Goal: Task Accomplishment & Management: Manage account settings

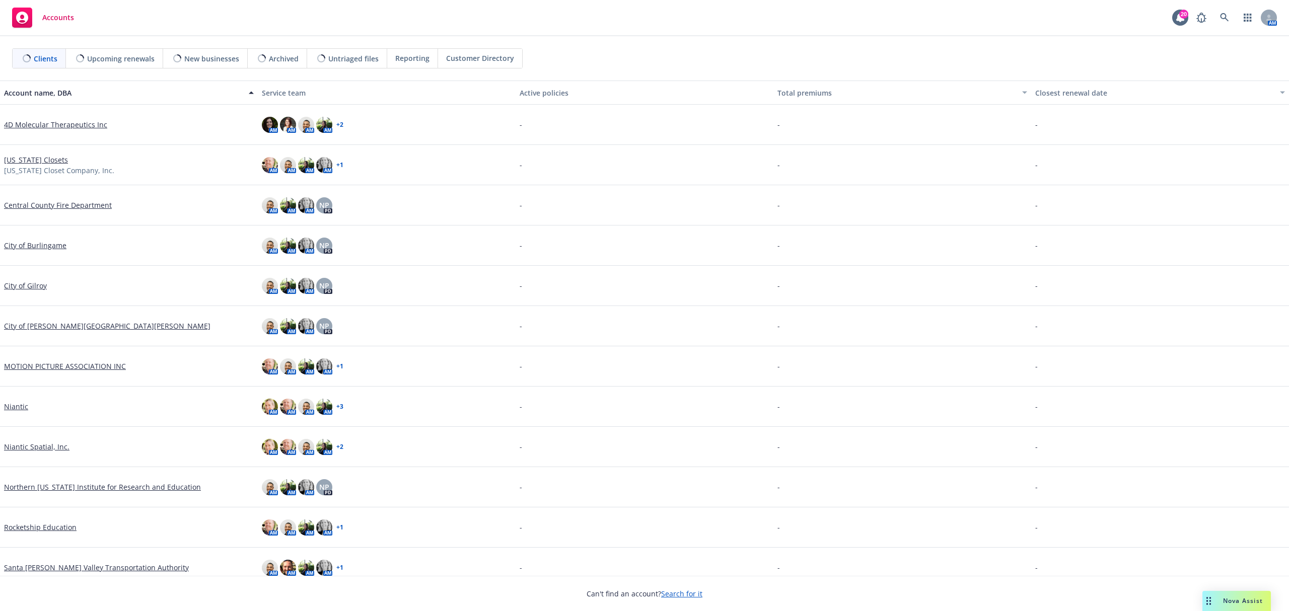
click at [34, 162] on link "[US_STATE] Closets" at bounding box center [36, 160] width 64 height 11
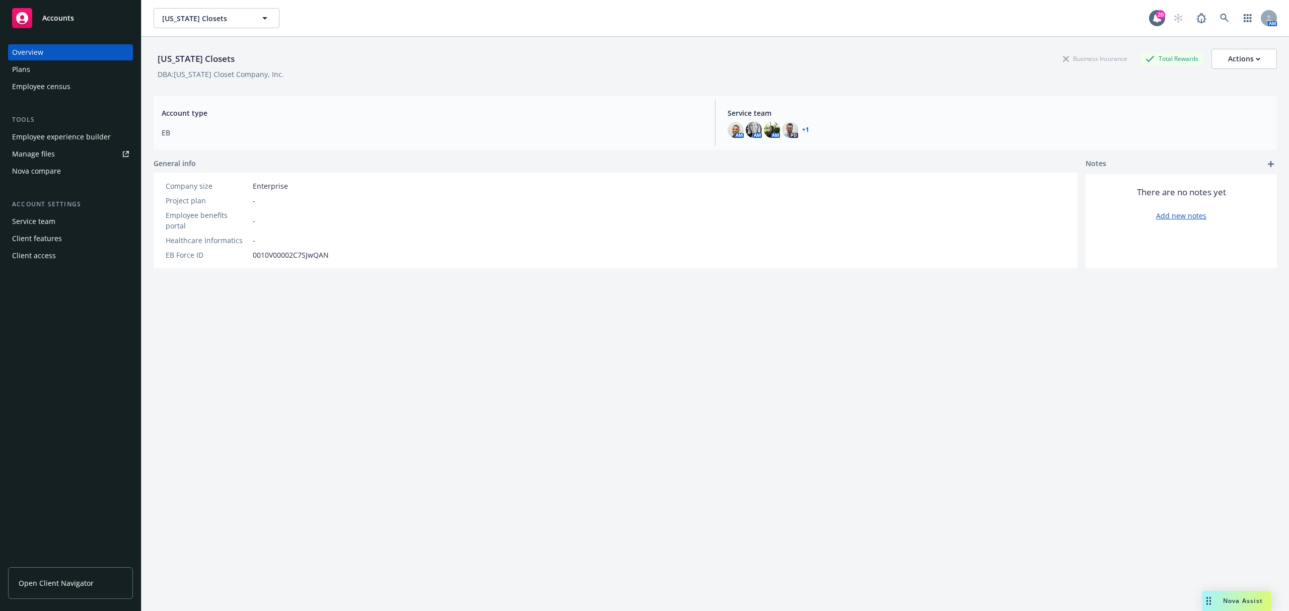
click at [67, 152] on link "Manage files" at bounding box center [70, 154] width 125 height 16
click at [89, 584] on span "Open Client Navigator" at bounding box center [56, 583] width 75 height 11
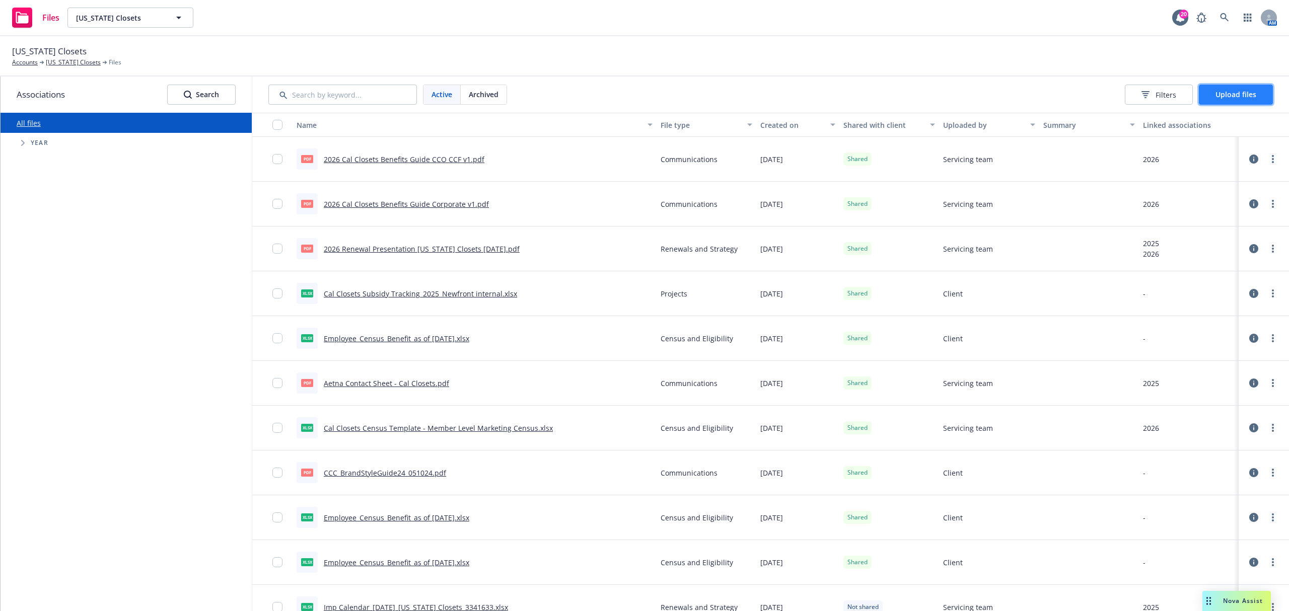
click at [1250, 90] on span "Upload files" at bounding box center [1236, 95] width 41 height 10
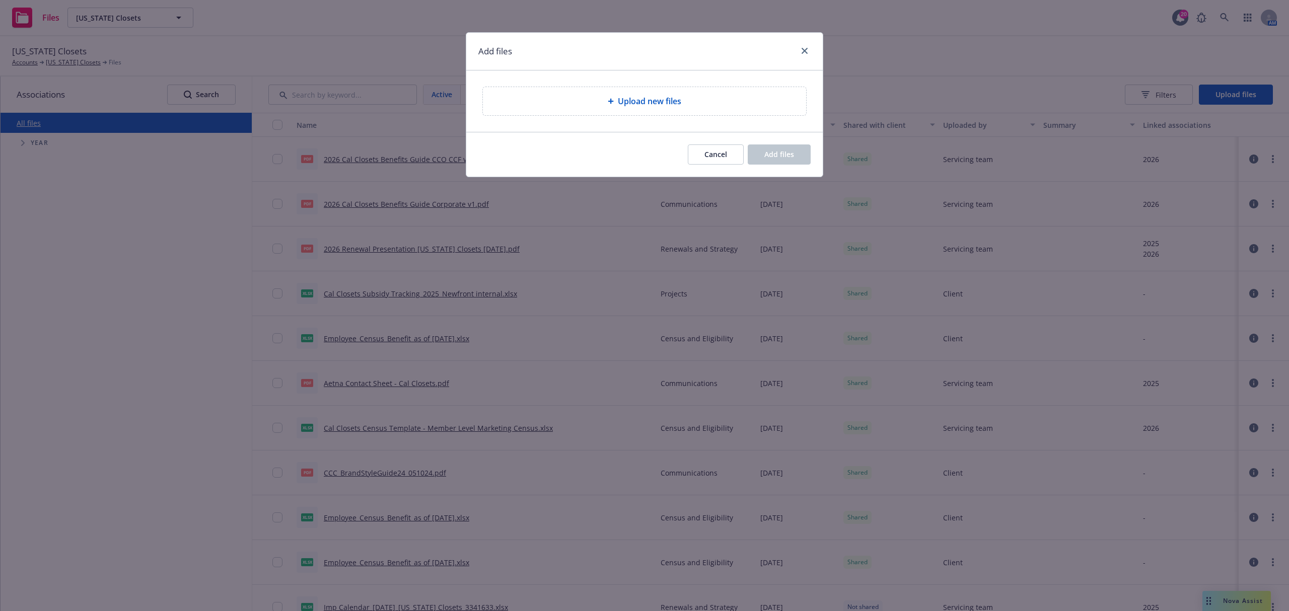
click at [599, 105] on div "Upload new files" at bounding box center [644, 101] width 307 height 12
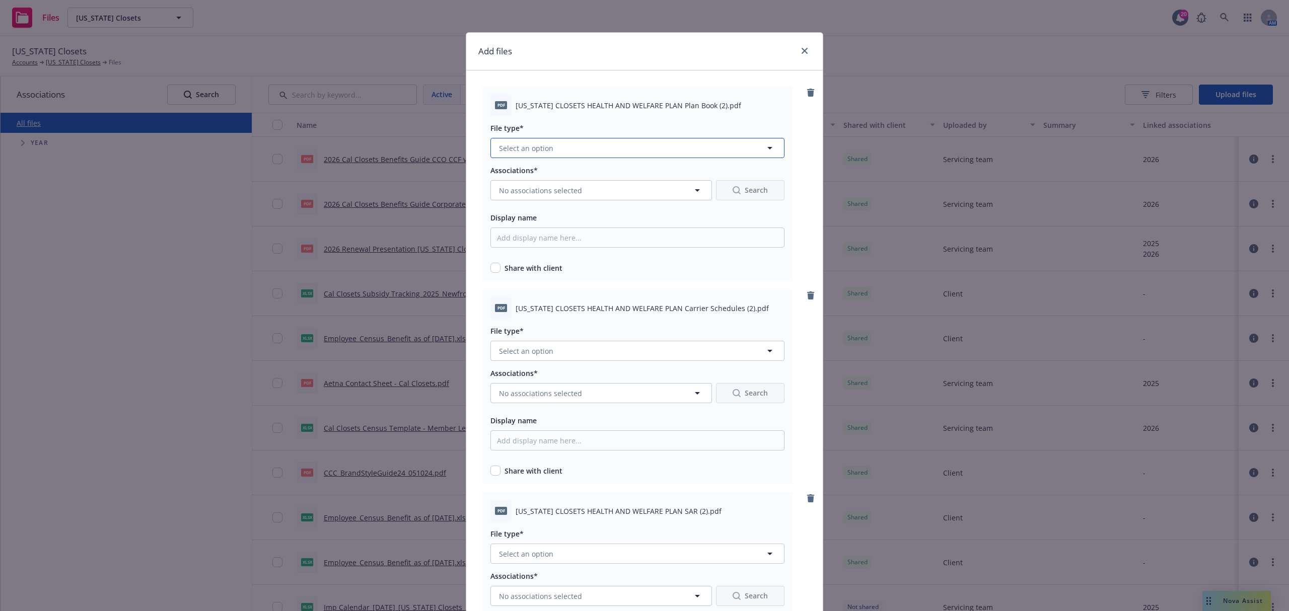
click at [593, 151] on button "Select an option" at bounding box center [638, 148] width 294 height 20
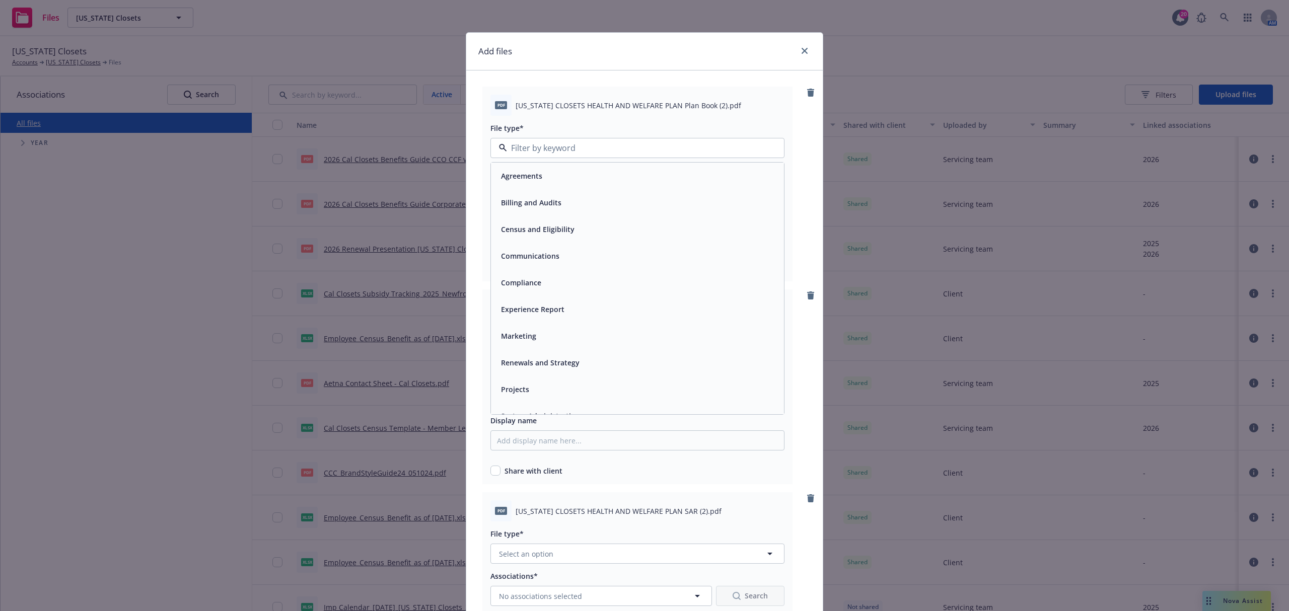
click at [541, 273] on div "Compliance" at bounding box center [637, 282] width 293 height 27
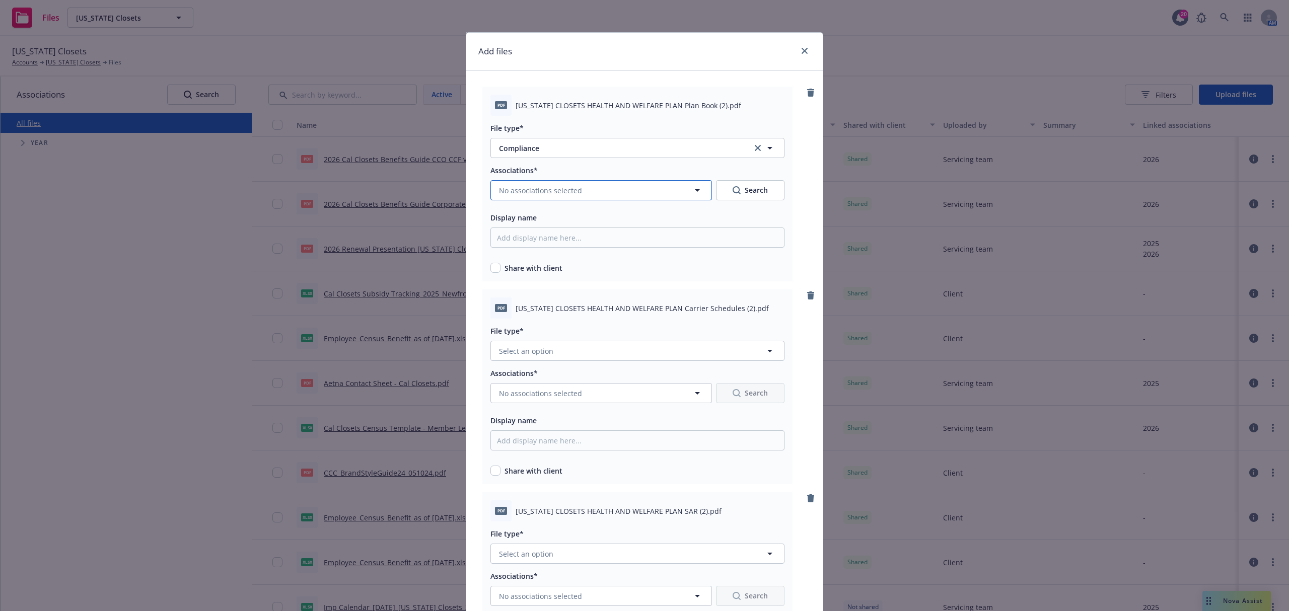
click at [559, 192] on span "No associations selected" at bounding box center [540, 190] width 83 height 11
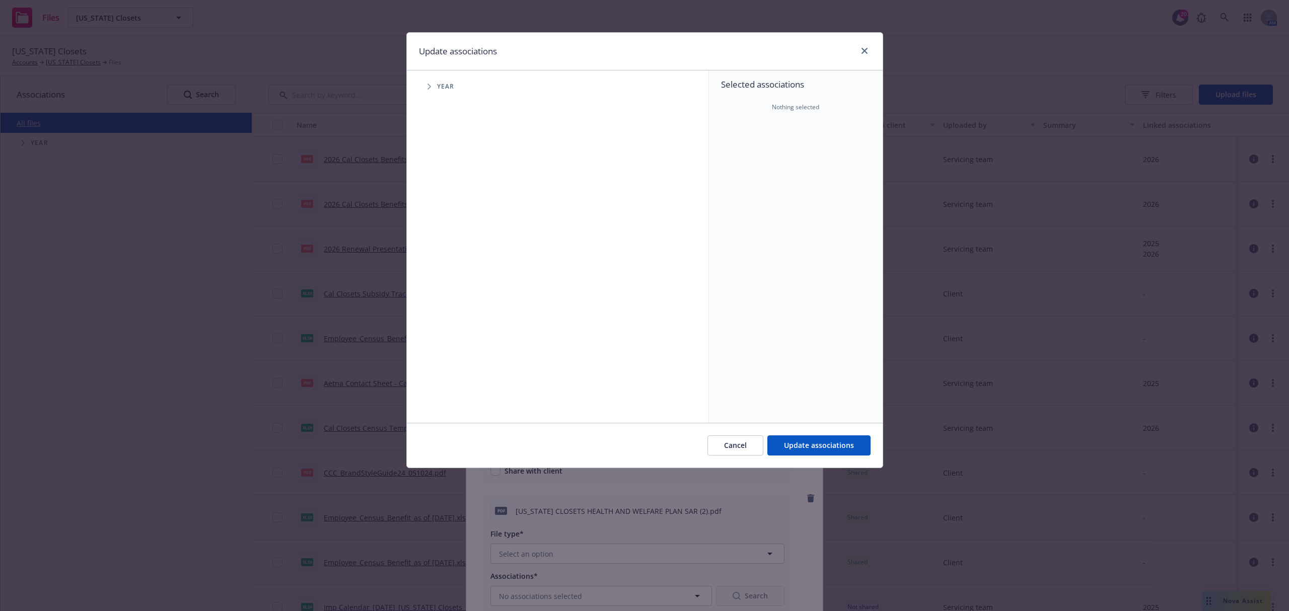
click at [430, 85] on icon "Tree Example" at bounding box center [430, 87] width 4 height 6
click at [453, 197] on input "Tree Example" at bounding box center [455, 201] width 10 height 10
checkbox input "true"
click at [854, 438] on button "Update associations" at bounding box center [819, 446] width 103 height 20
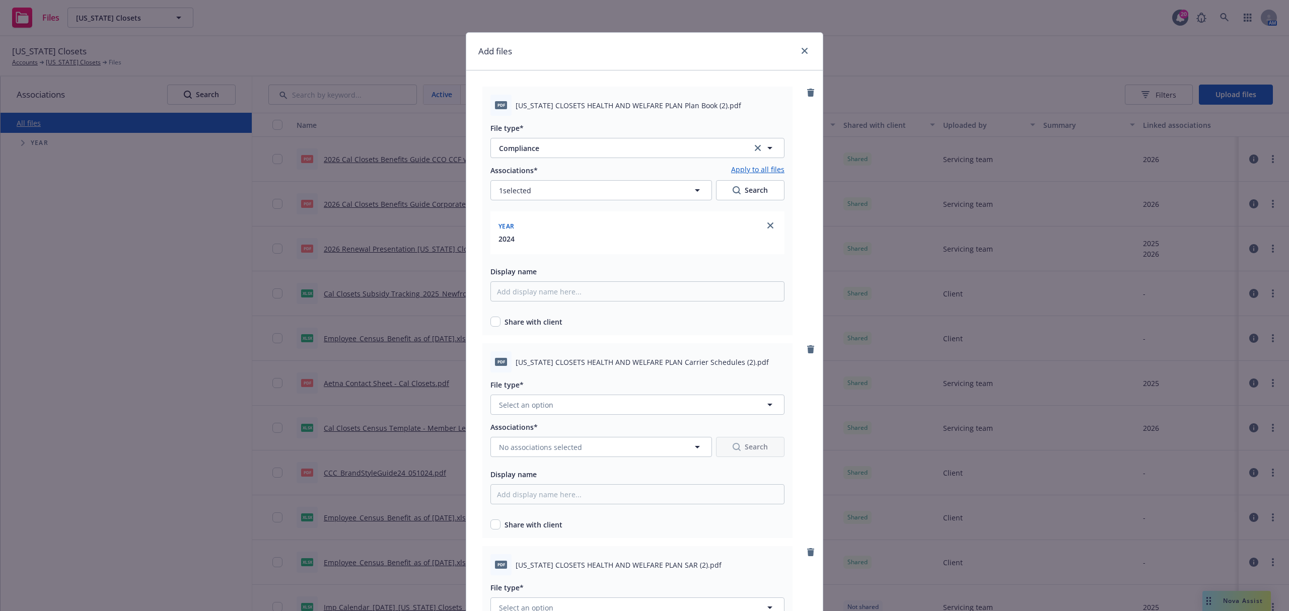
click at [584, 101] on span "CALIFORNIA CLOSETS HEALTH AND WELFARE PLAN Plan Book (2).pdf" at bounding box center [629, 105] width 226 height 11
copy span "CALIFORNIA CLOSETS HEALTH AND WELFARE PLAN Plan Book (2).pdf"
click at [550, 289] on input "Display name" at bounding box center [638, 292] width 294 height 20
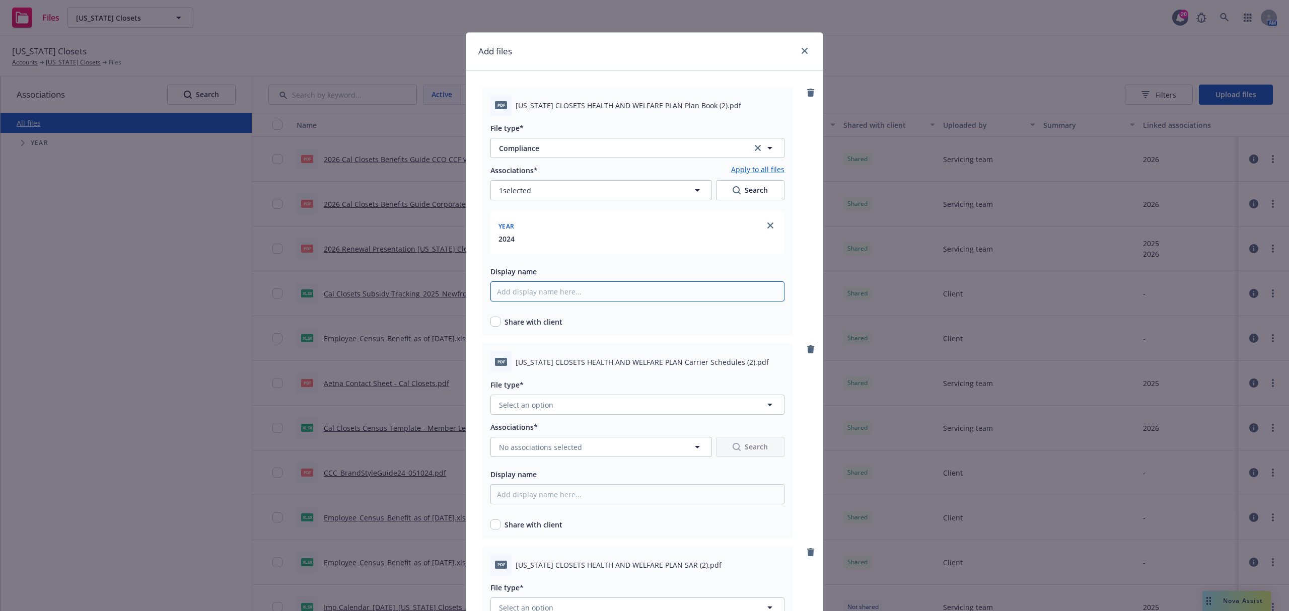
paste input "CALIFORNIA CLOSETS HEALTH AND WELFARE PLAN Plan Book (2).pdf"
type input "2024 CALIFORNIA CLOSETS HEALTH AND WELFARE PLAN Plan Book"
click at [491, 321] on input "checkbox" at bounding box center [496, 322] width 10 height 10
checkbox input "true"
click at [574, 361] on span "CALIFORNIA CLOSETS HEALTH AND WELFARE PLAN Carrier Schedules (2).pdf" at bounding box center [642, 362] width 253 height 11
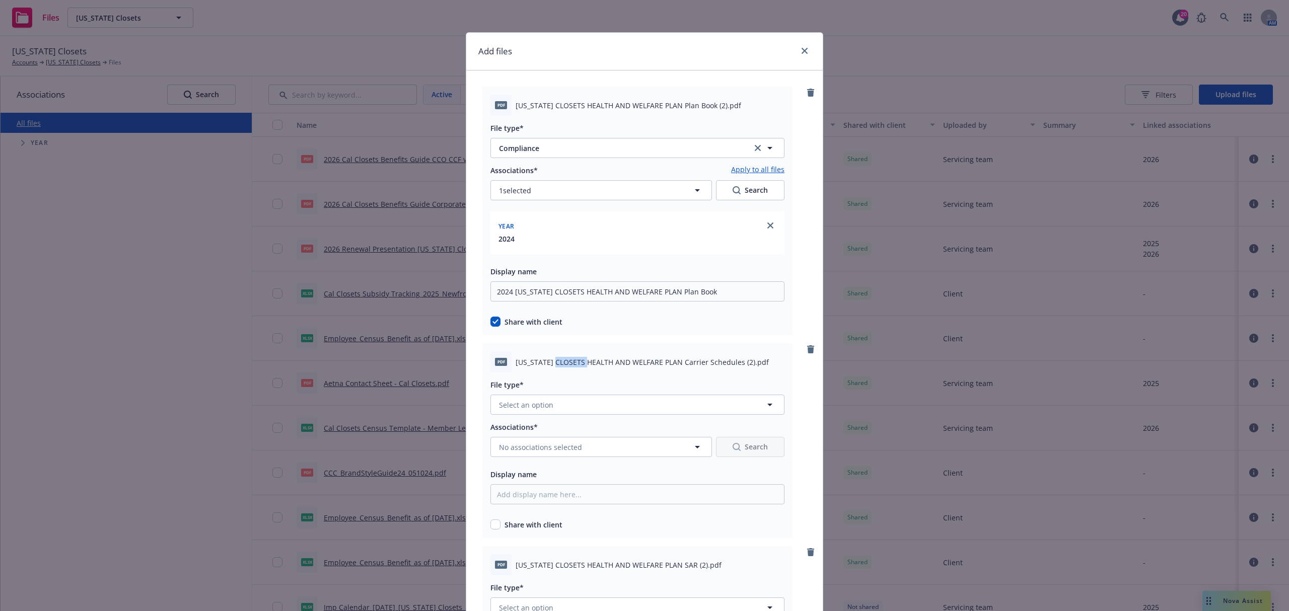
click at [574, 361] on span "CALIFORNIA CLOSETS HEALTH AND WELFARE PLAN Carrier Schedules (2).pdf" at bounding box center [642, 362] width 253 height 11
copy span "CALIFORNIA CLOSETS HEALTH AND WELFARE PLAN Carrier Schedules (2).pdf"
click at [566, 405] on button "Select an option" at bounding box center [638, 405] width 294 height 20
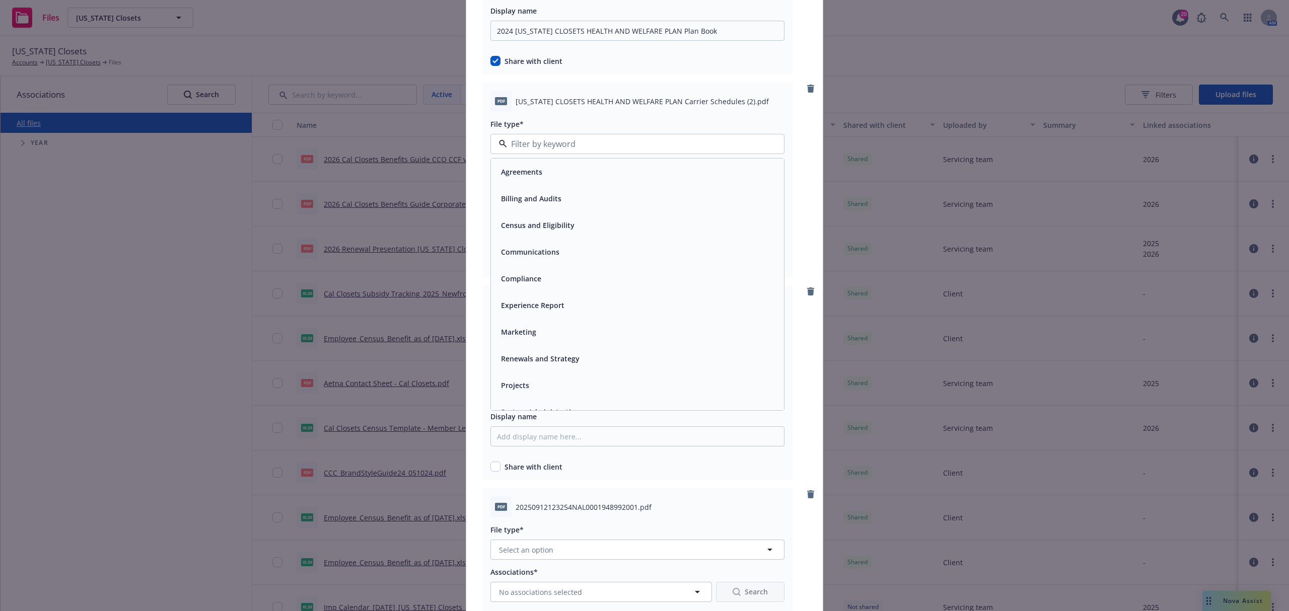
scroll to position [134, 0]
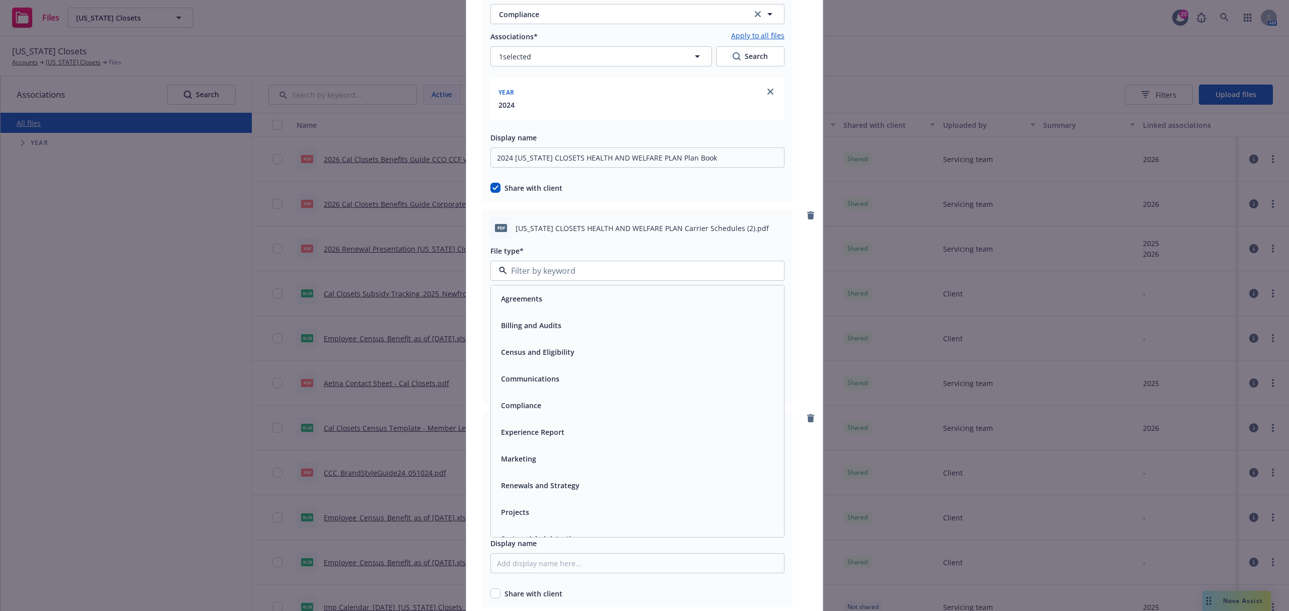
click at [538, 399] on div "Compliance" at bounding box center [637, 405] width 281 height 15
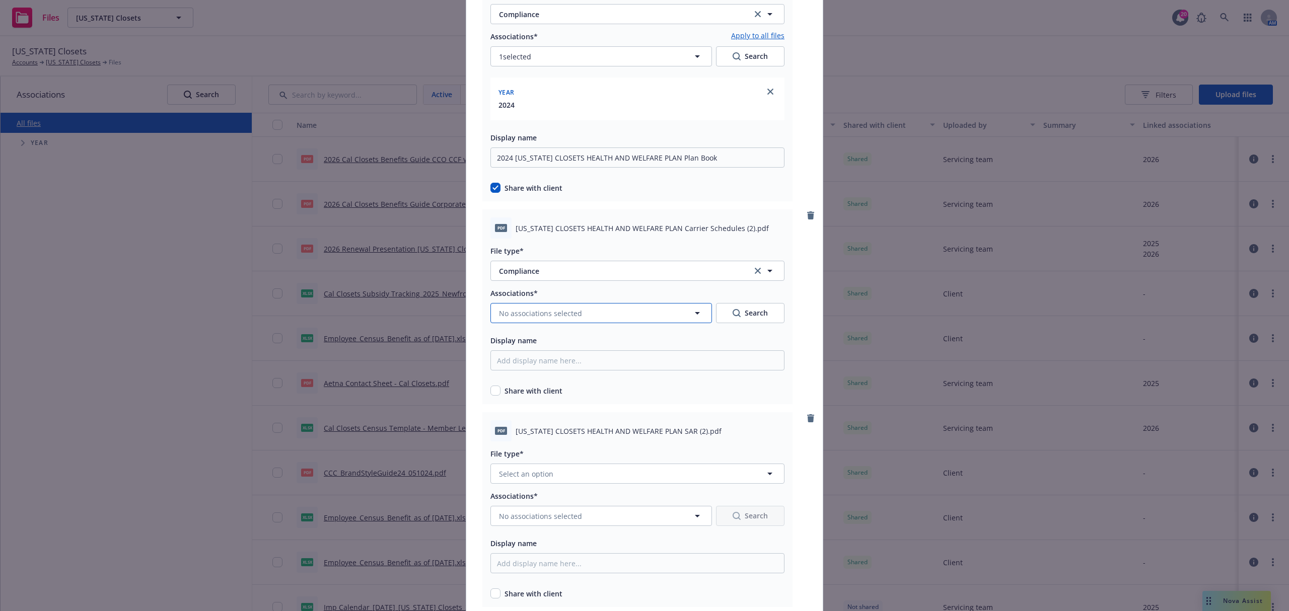
click at [529, 317] on span "No associations selected" at bounding box center [540, 313] width 83 height 11
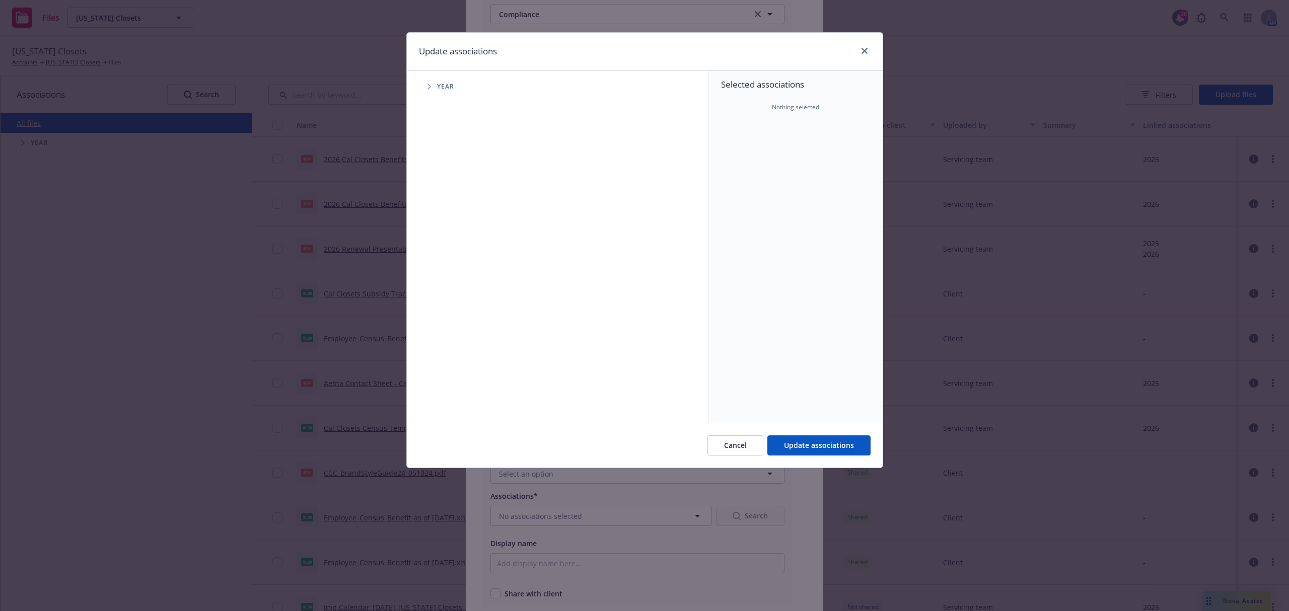
click at [431, 87] on icon "Tree Example" at bounding box center [430, 87] width 4 height 6
click at [458, 198] on input "Tree Example" at bounding box center [455, 201] width 10 height 10
checkbox input "true"
click at [835, 444] on span "Update associations" at bounding box center [819, 446] width 70 height 10
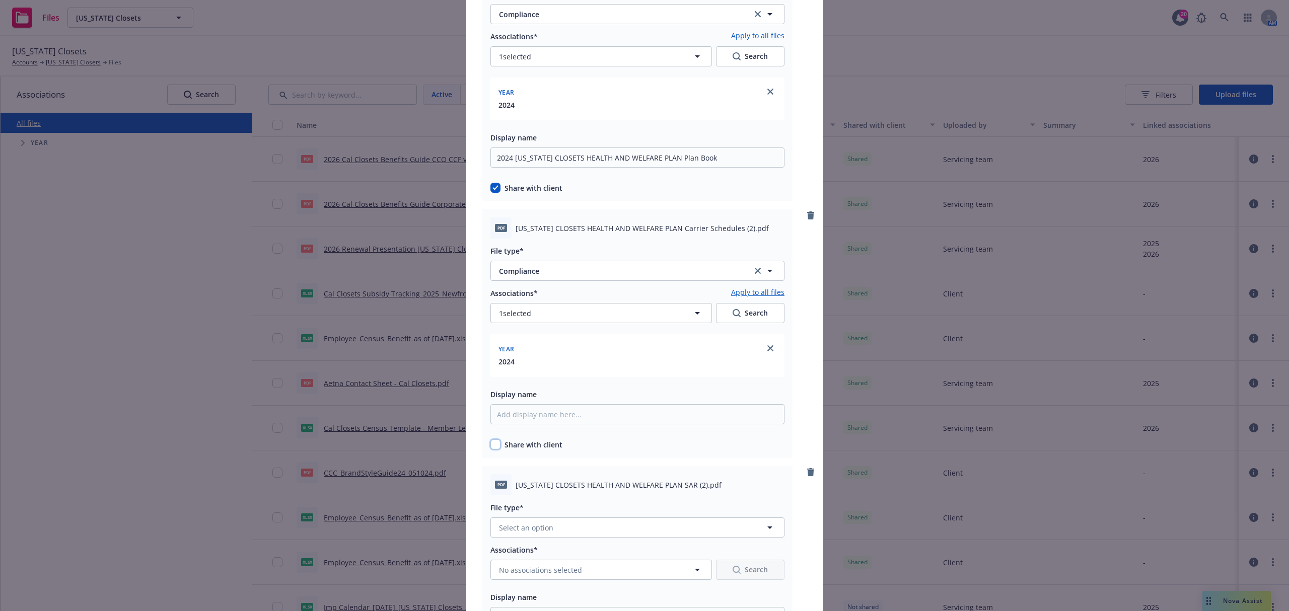
drag, startPoint x: 490, startPoint y: 447, endPoint x: 534, endPoint y: 419, distance: 52.5
click at [492, 443] on input "checkbox" at bounding box center [496, 445] width 10 height 10
checkbox input "true"
paste input "CALIFORNIA CLOSETS HEALTH AND WELFARE PLAN Carrier Schedules (2).pdf"
drag, startPoint x: 765, startPoint y: 418, endPoint x: 728, endPoint y: 412, distance: 36.7
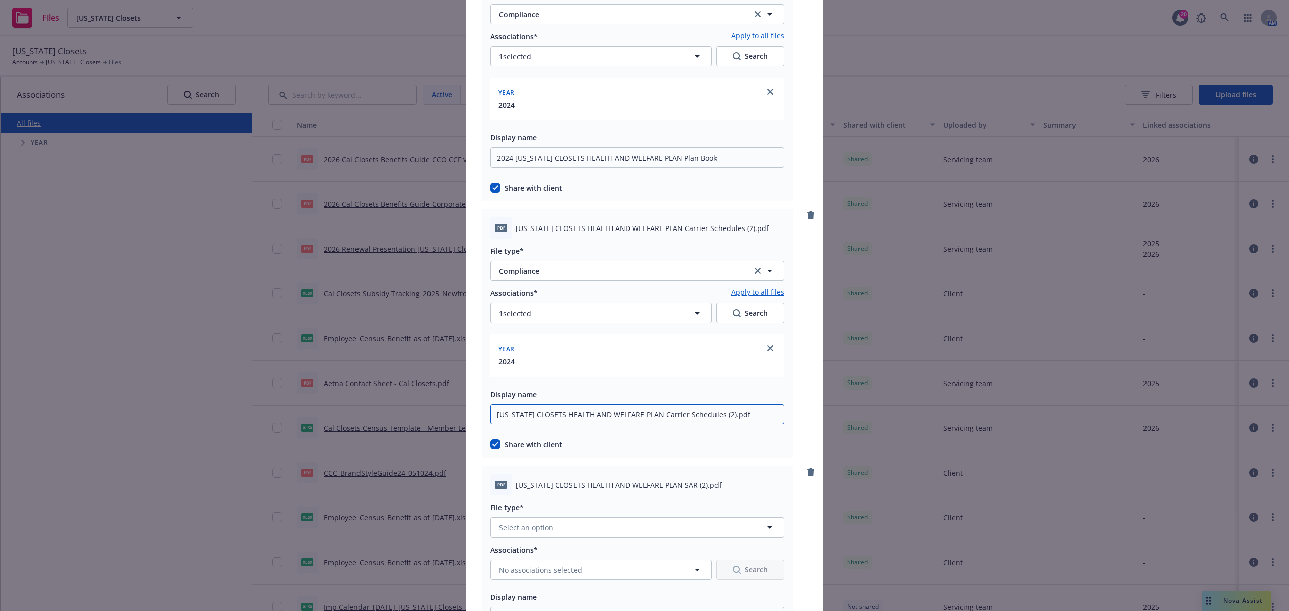
click at [728, 412] on input "CALIFORNIA CLOSETS HEALTH AND WELFARE PLAN Carrier Schedules (2).pdf" at bounding box center [638, 414] width 294 height 20
click at [491, 414] on input "CALIFORNIA CLOSETS HEALTH AND WELFARE PLAN Carrier Schedules" at bounding box center [638, 414] width 294 height 20
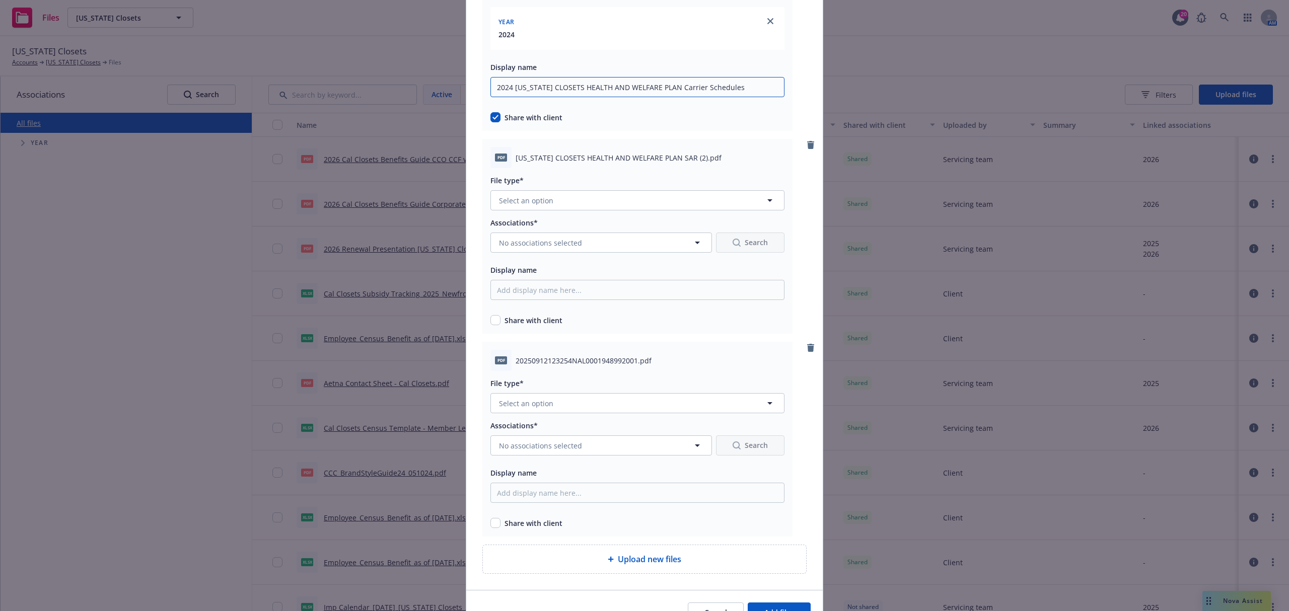
scroll to position [384, 0]
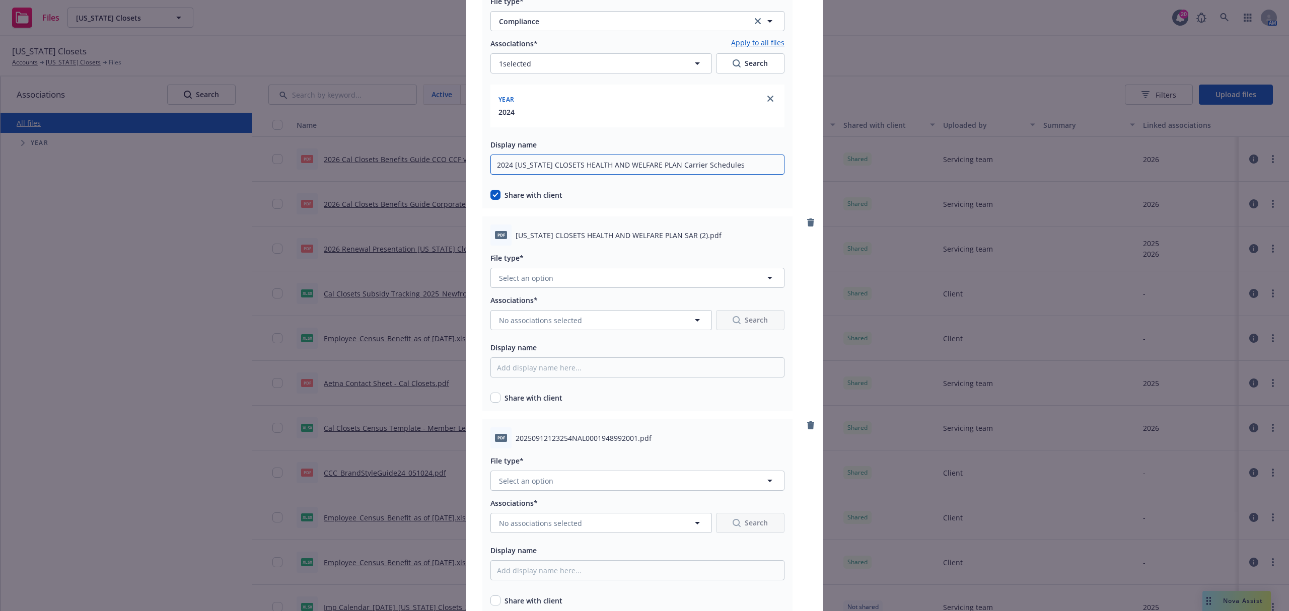
type input "2024 CALIFORNIA CLOSETS HEALTH AND WELFARE PLAN Carrier Schedules"
click at [600, 231] on span "CALIFORNIA CLOSETS HEALTH AND WELFARE PLAN SAR (2).pdf" at bounding box center [619, 235] width 206 height 11
copy span "CALIFORNIA CLOSETS HEALTH AND WELFARE PLAN SAR (2).pdf"
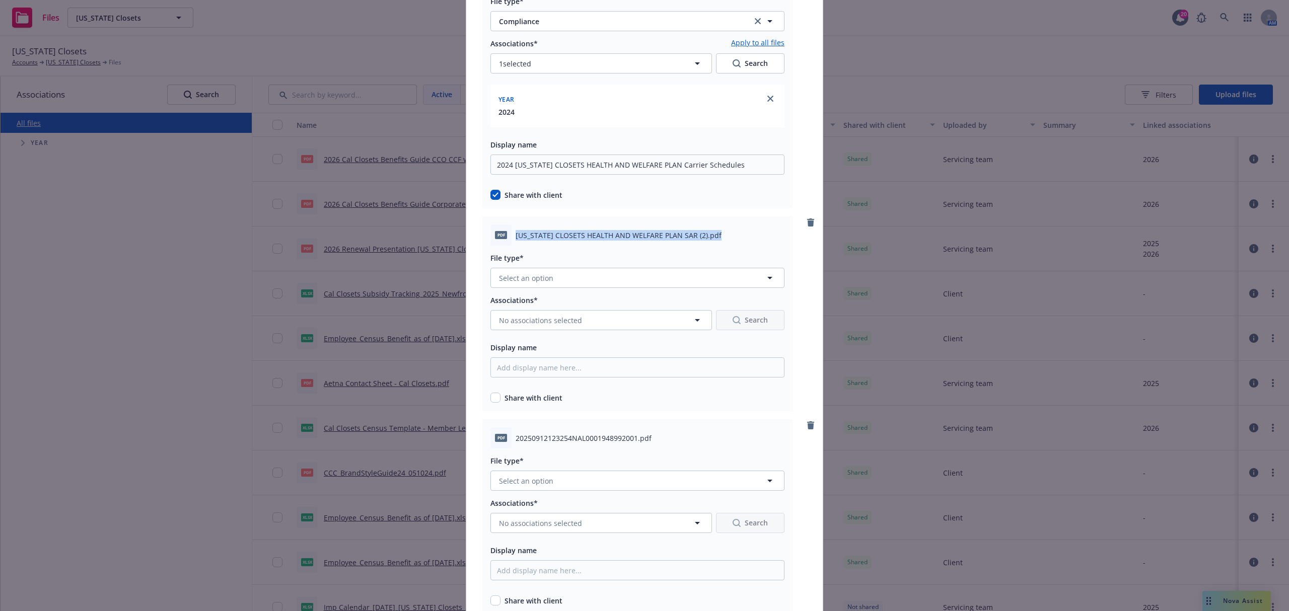
click at [551, 293] on div at bounding box center [638, 291] width 294 height 6
click at [547, 287] on button "Select an option" at bounding box center [638, 278] width 294 height 20
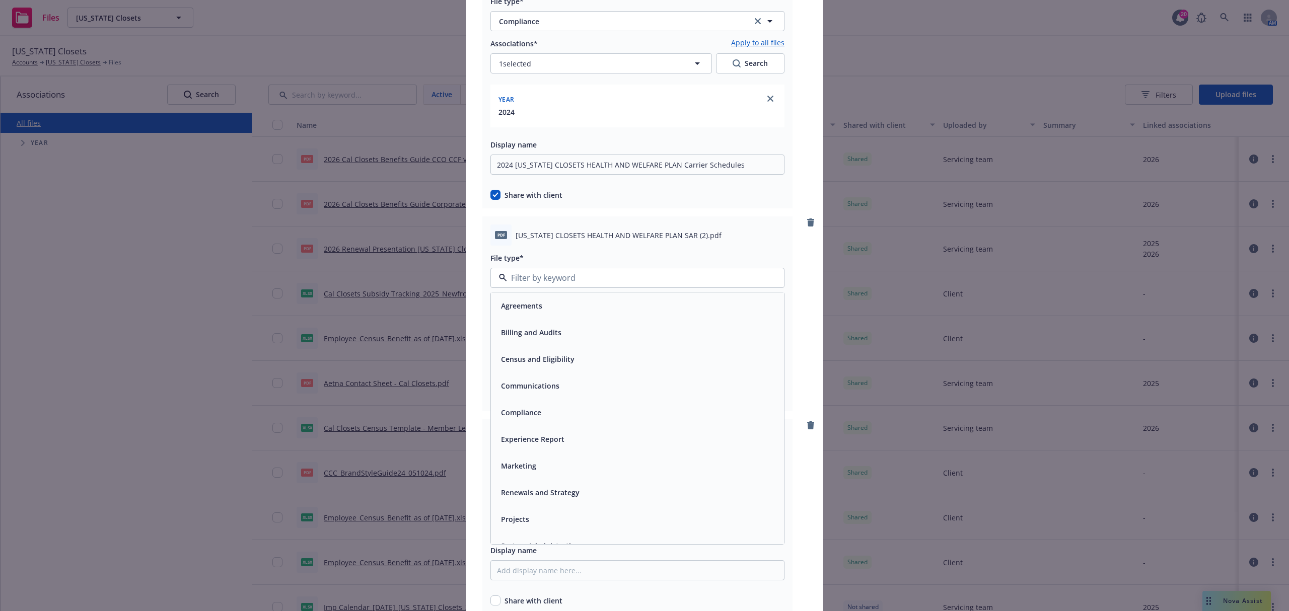
click at [543, 404] on div "Compliance" at bounding box center [637, 412] width 293 height 27
click at [567, 317] on span "No associations selected" at bounding box center [540, 320] width 83 height 11
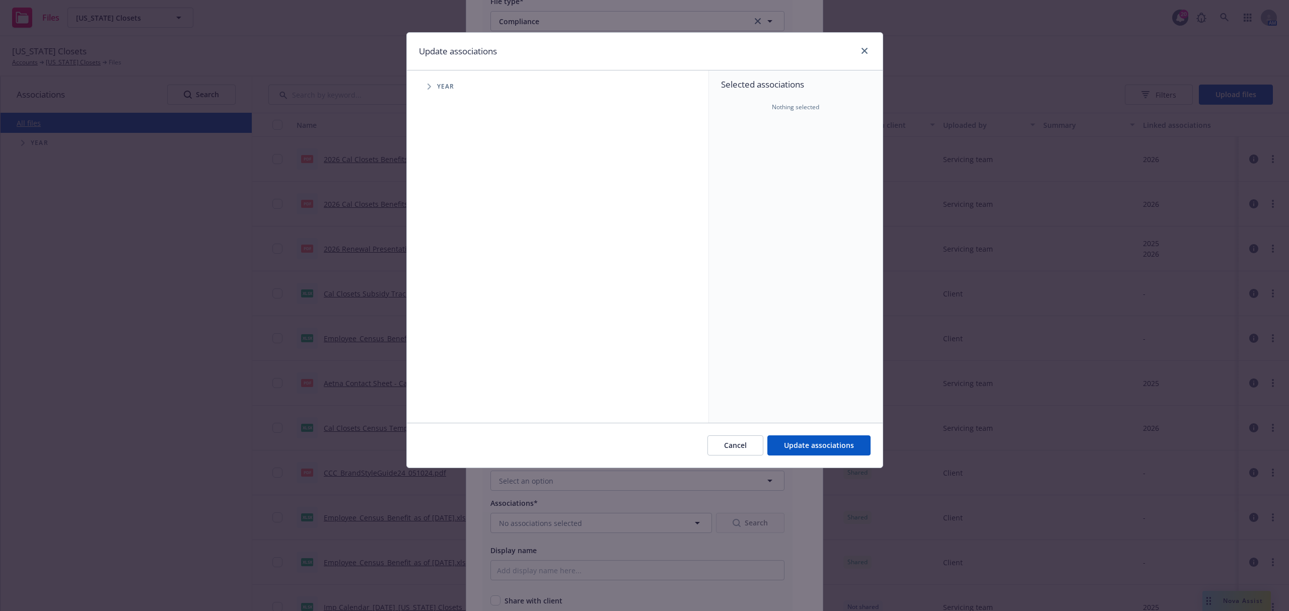
click at [430, 86] on icon "Tree Example" at bounding box center [430, 87] width 4 height 6
click at [458, 200] on input "Tree Example" at bounding box center [455, 201] width 10 height 10
checkbox input "true"
click at [838, 448] on span "Update associations" at bounding box center [819, 446] width 70 height 10
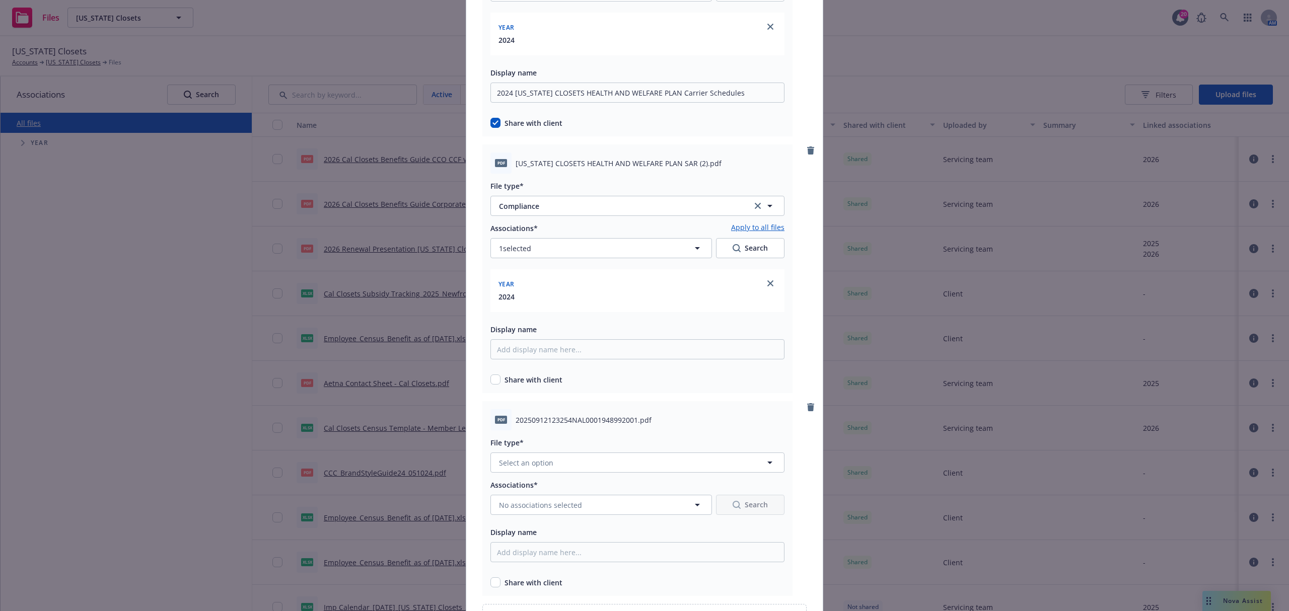
scroll to position [573, 0]
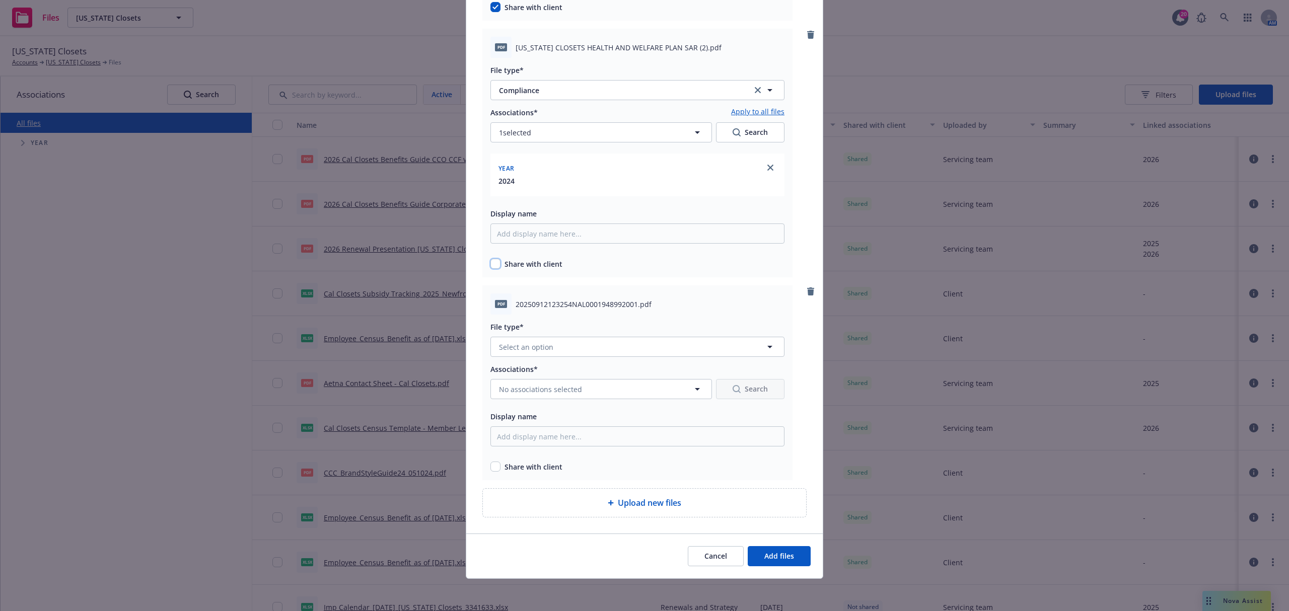
click at [491, 264] on input "checkbox" at bounding box center [496, 264] width 10 height 10
checkbox input "true"
paste input "CALIFORNIA CLOSETS HEALTH AND WELFARE PLAN SAR (2).pdf"
click at [491, 236] on input "CALIFORNIA CLOSETS HEALTH AND WELFARE PLAN SAR (2).pdf" at bounding box center [638, 234] width 294 height 20
click at [745, 230] on input "2024 CALIFORNIA CLOSETS HEALTH AND WELFARE PLAN SAR (2).pdf" at bounding box center [638, 234] width 294 height 20
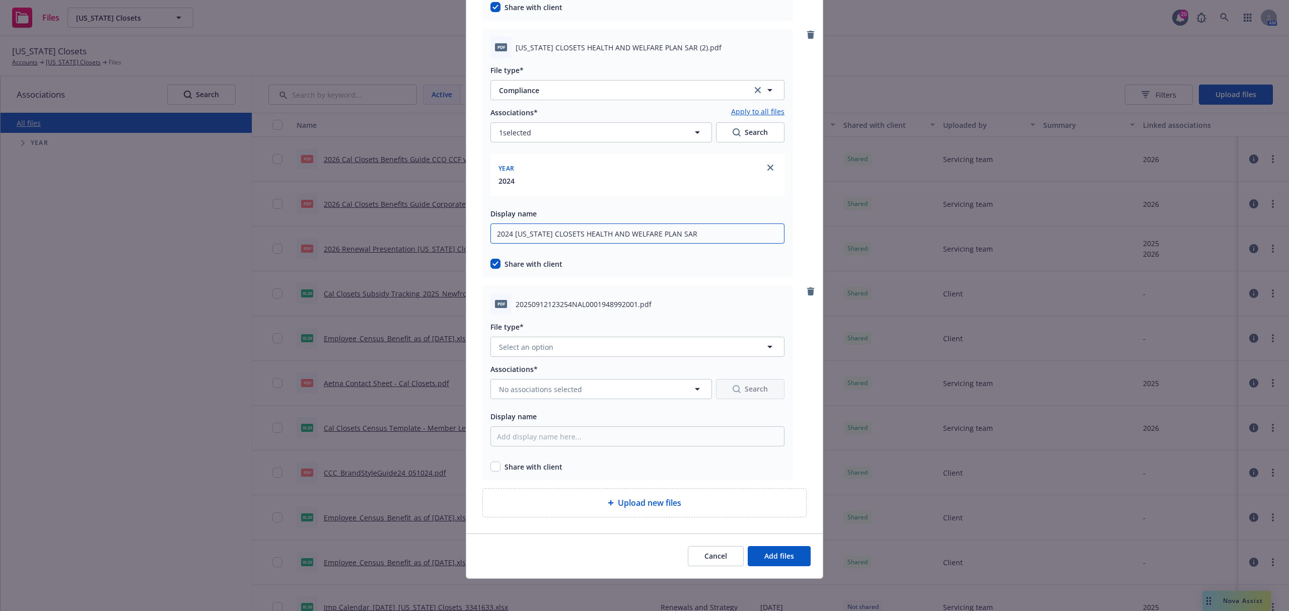
type input "2024 CALIFORNIA CLOSETS HEALTH AND WELFARE PLAN SAR"
click at [546, 348] on span "Select an option" at bounding box center [526, 347] width 54 height 11
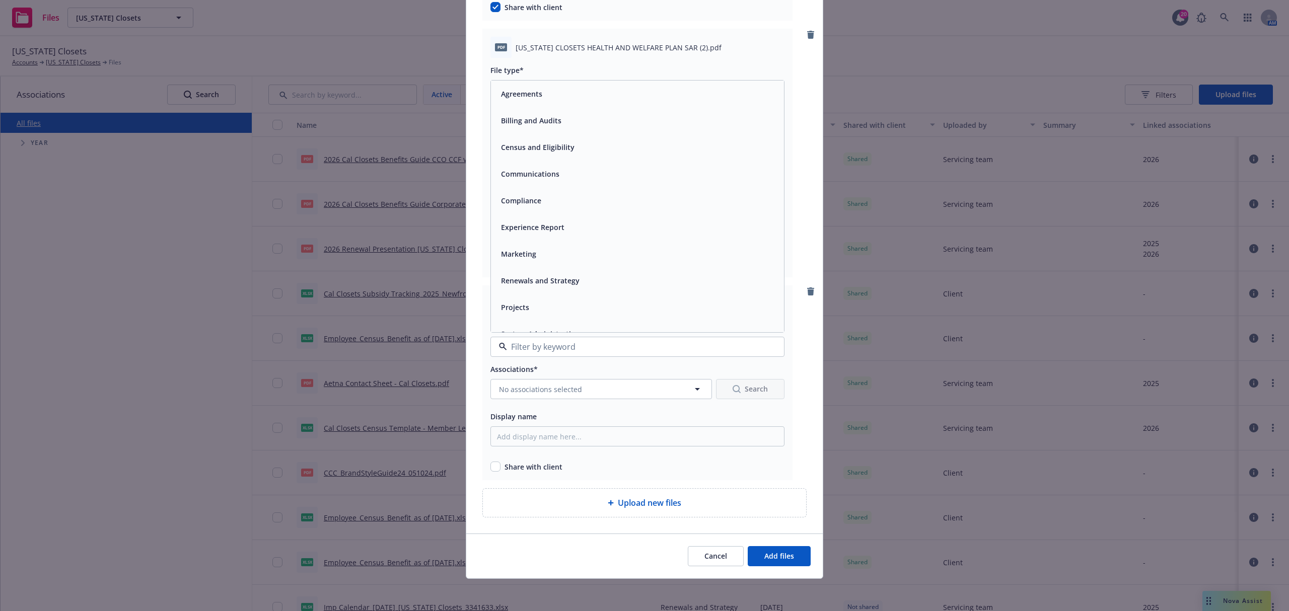
click at [532, 210] on div "Compliance" at bounding box center [637, 200] width 293 height 27
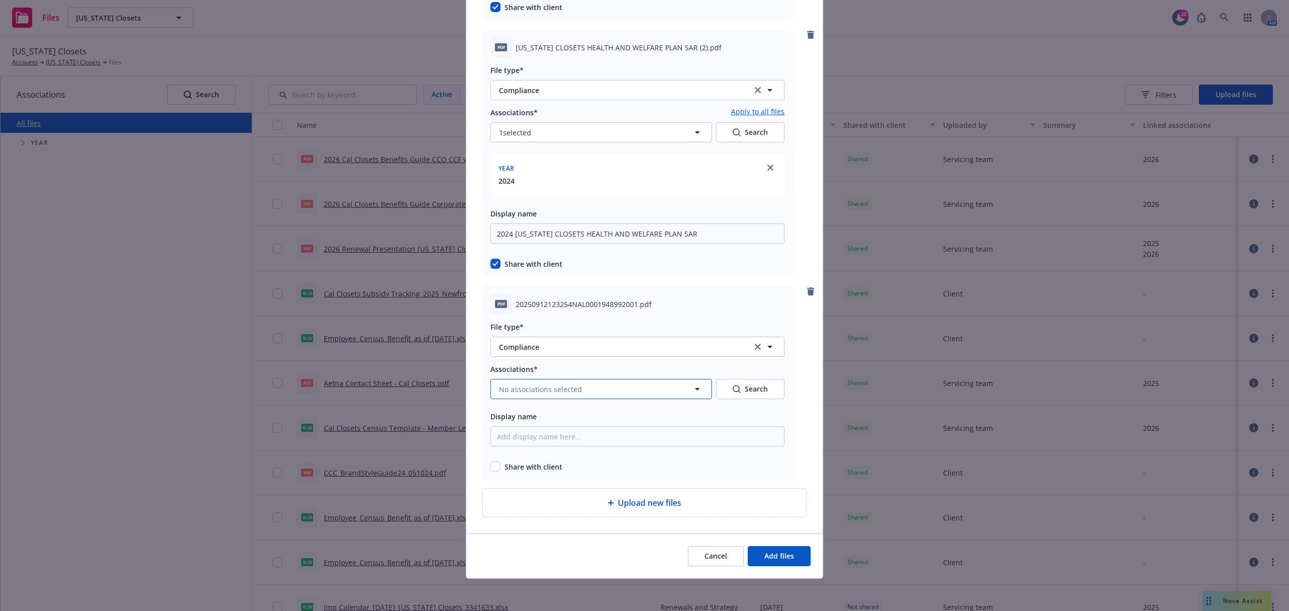
click at [518, 397] on button "No associations selected" at bounding box center [602, 389] width 222 height 20
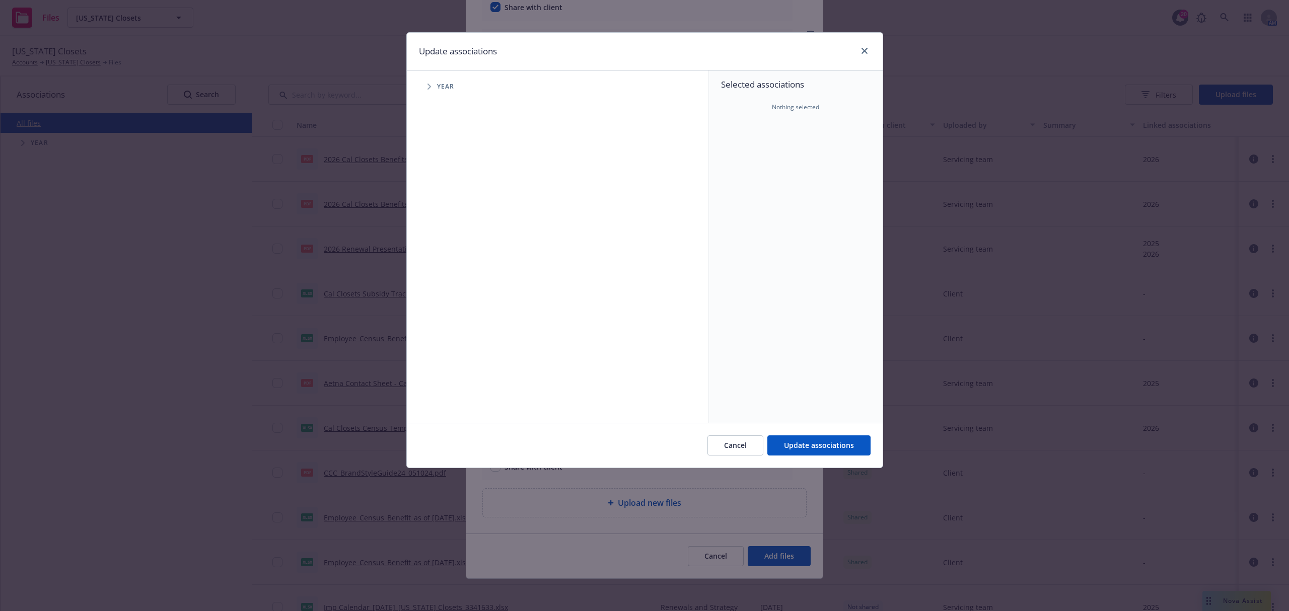
click at [438, 93] on div "Year" at bounding box center [563, 87] width 292 height 20
click at [434, 91] on span "Tree Example" at bounding box center [429, 87] width 16 height 16
click at [450, 202] on input "Tree Example" at bounding box center [455, 201] width 10 height 10
checkbox input "true"
click at [808, 450] on span "Update associations" at bounding box center [819, 446] width 70 height 10
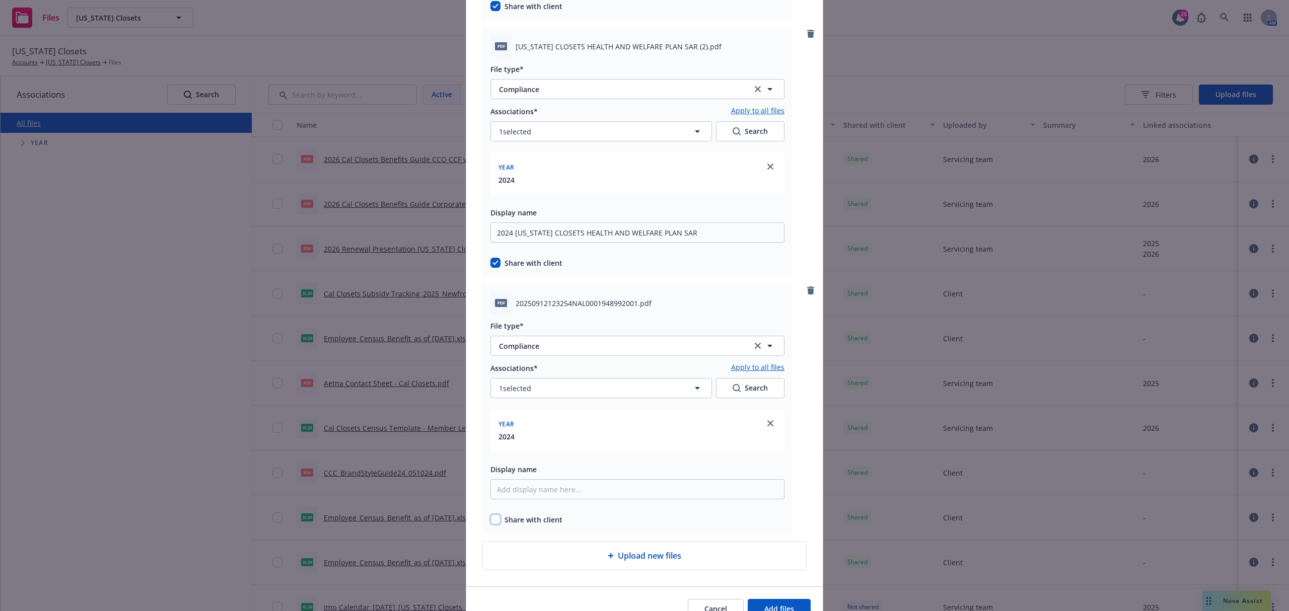
click at [494, 519] on input "checkbox" at bounding box center [496, 520] width 10 height 10
checkbox input "true"
drag, startPoint x: 555, startPoint y: 490, endPoint x: 564, endPoint y: 487, distance: 9.6
click at [557, 489] on input "Display name" at bounding box center [638, 490] width 294 height 20
paste input "2024 Cal Closets 5500 Signed"
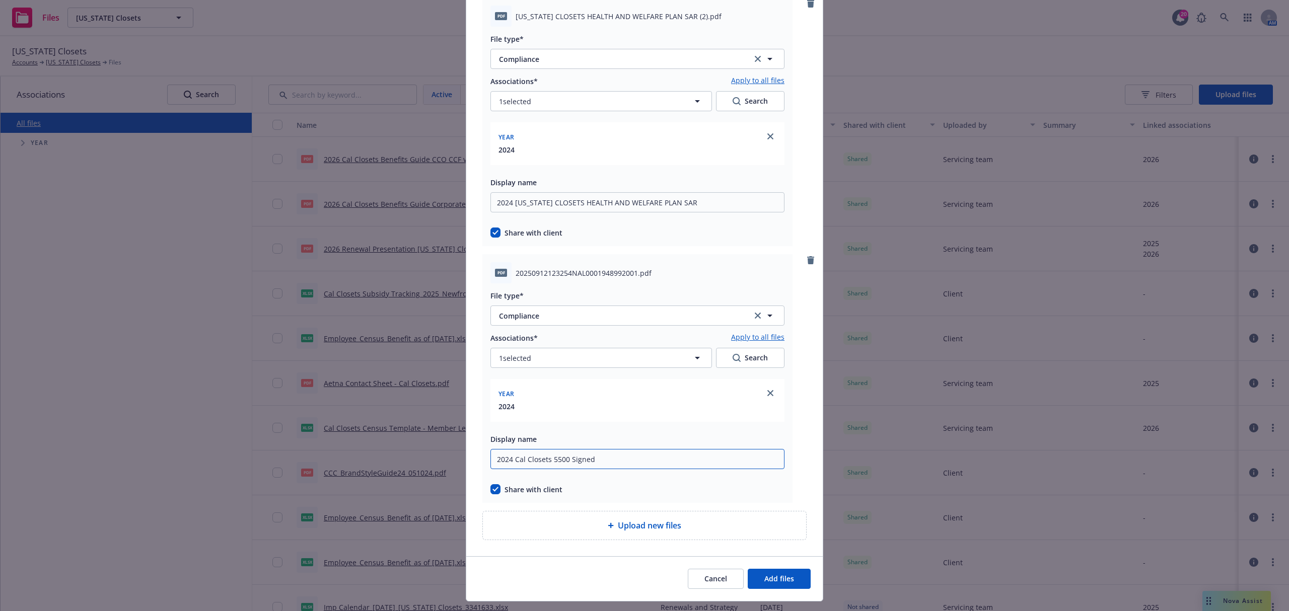
scroll to position [627, 0]
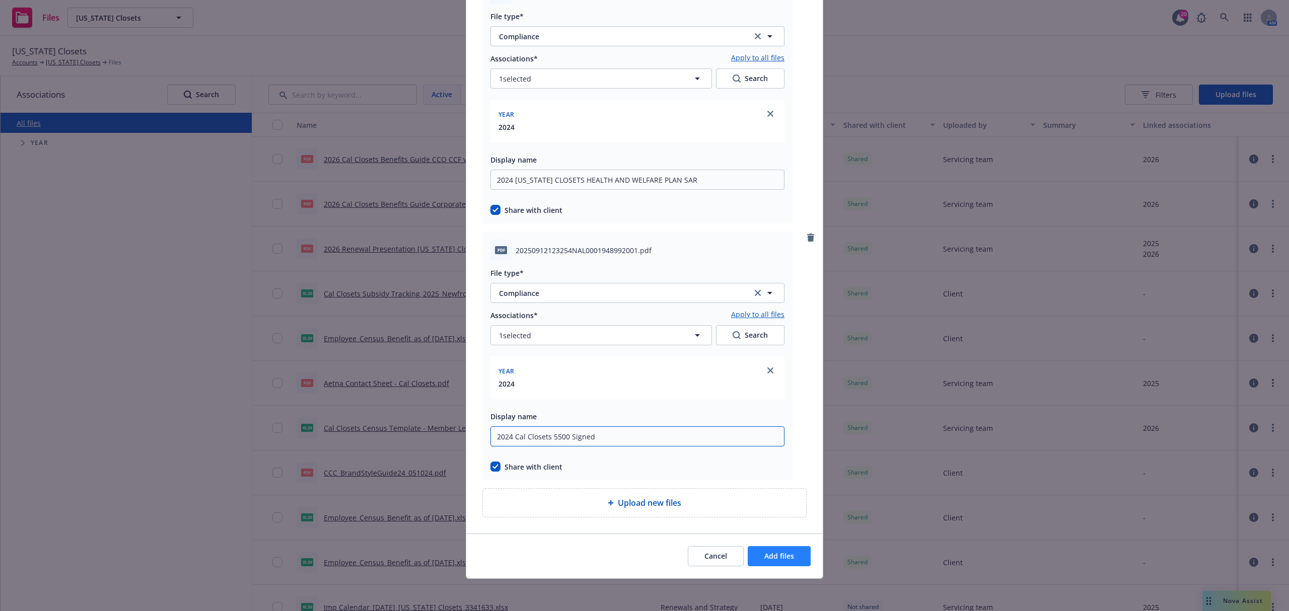
type input "2024 Cal Closets 5500 Signed"
click at [787, 557] on span "Add files" at bounding box center [780, 557] width 30 height 10
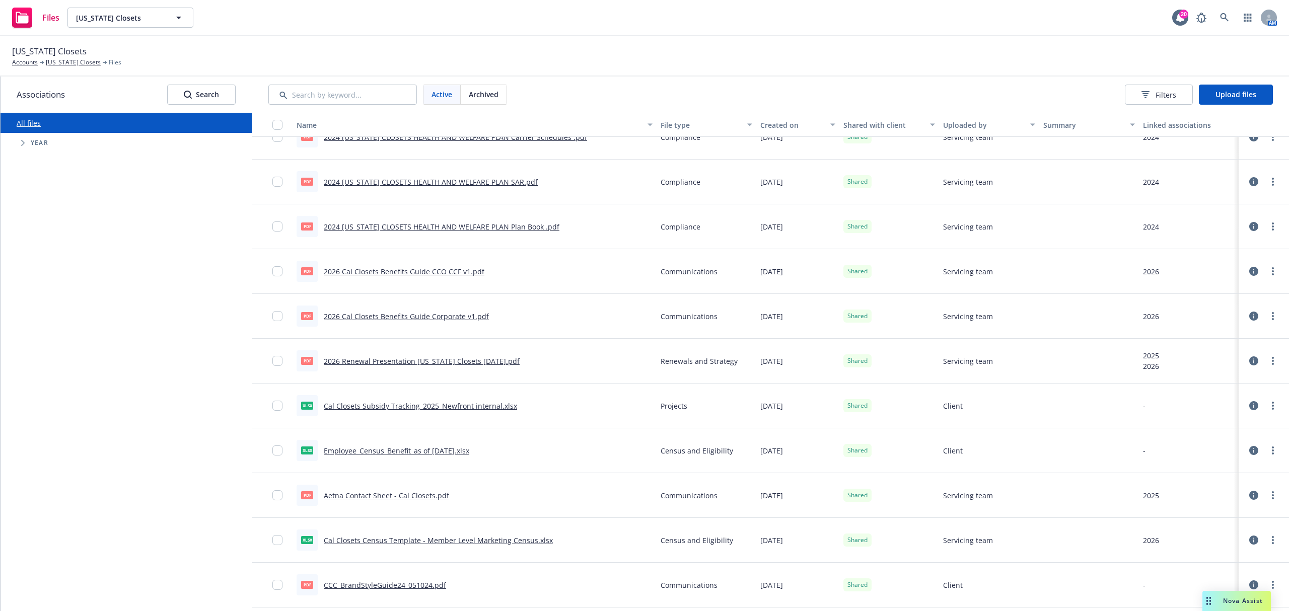
scroll to position [0, 0]
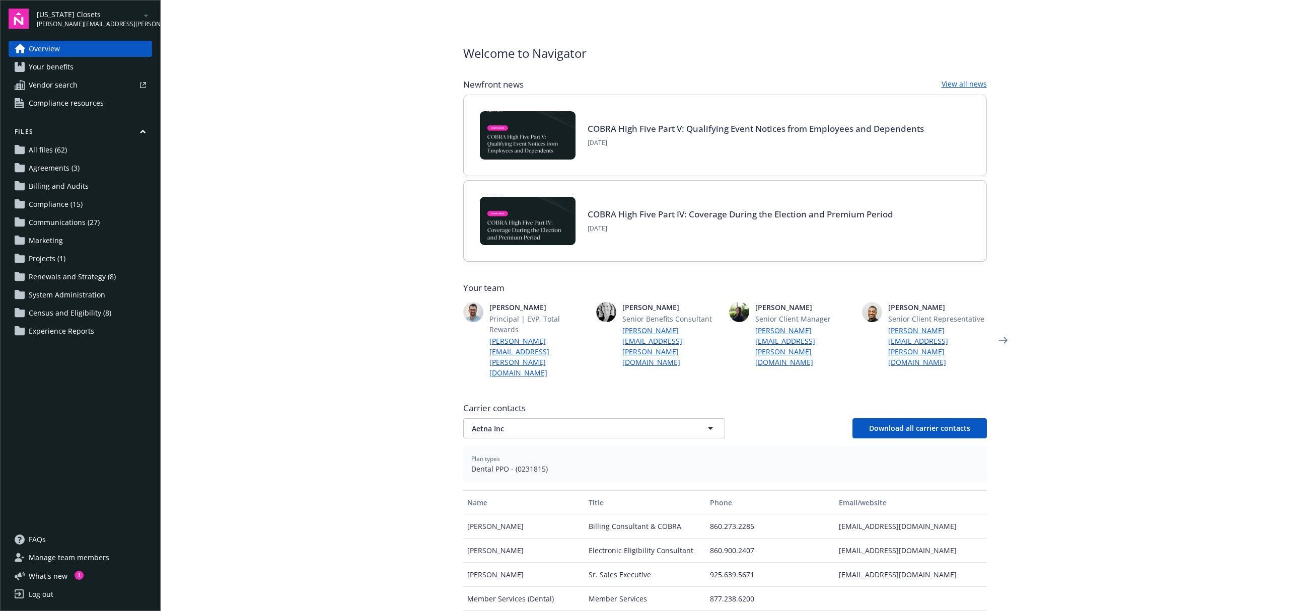
click at [79, 206] on span "Compliance (15)" at bounding box center [56, 204] width 54 height 16
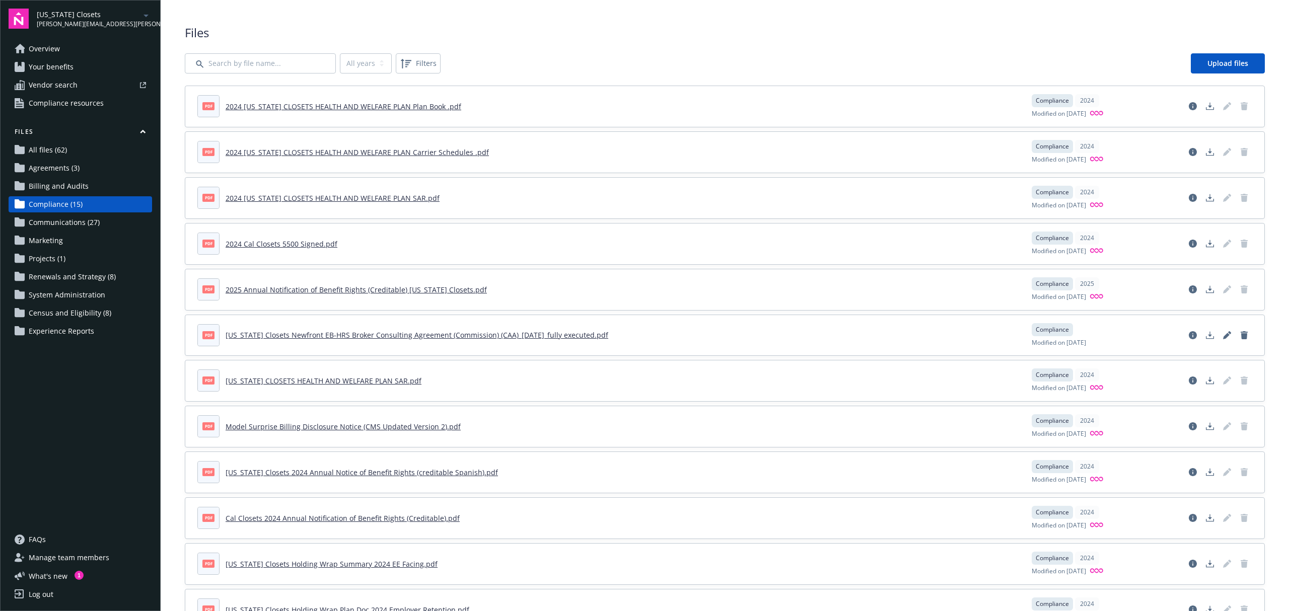
click at [55, 226] on span "Communications (27)" at bounding box center [64, 223] width 71 height 16
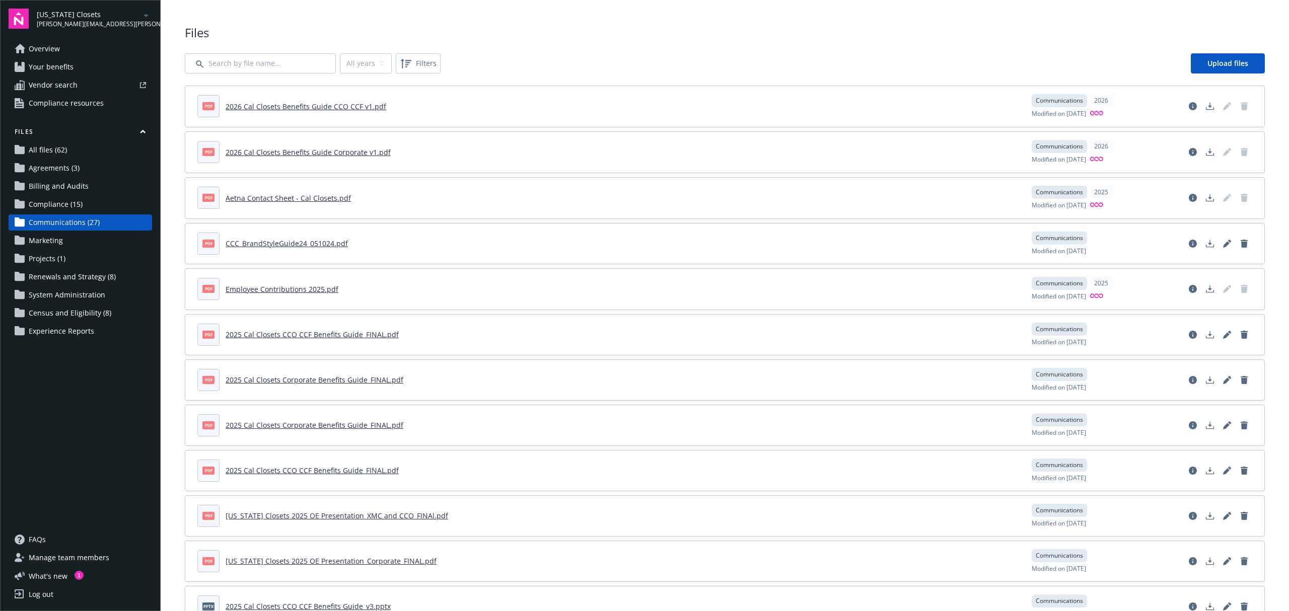
click at [75, 313] on span "Census and Eligibility (8)" at bounding box center [70, 313] width 83 height 16
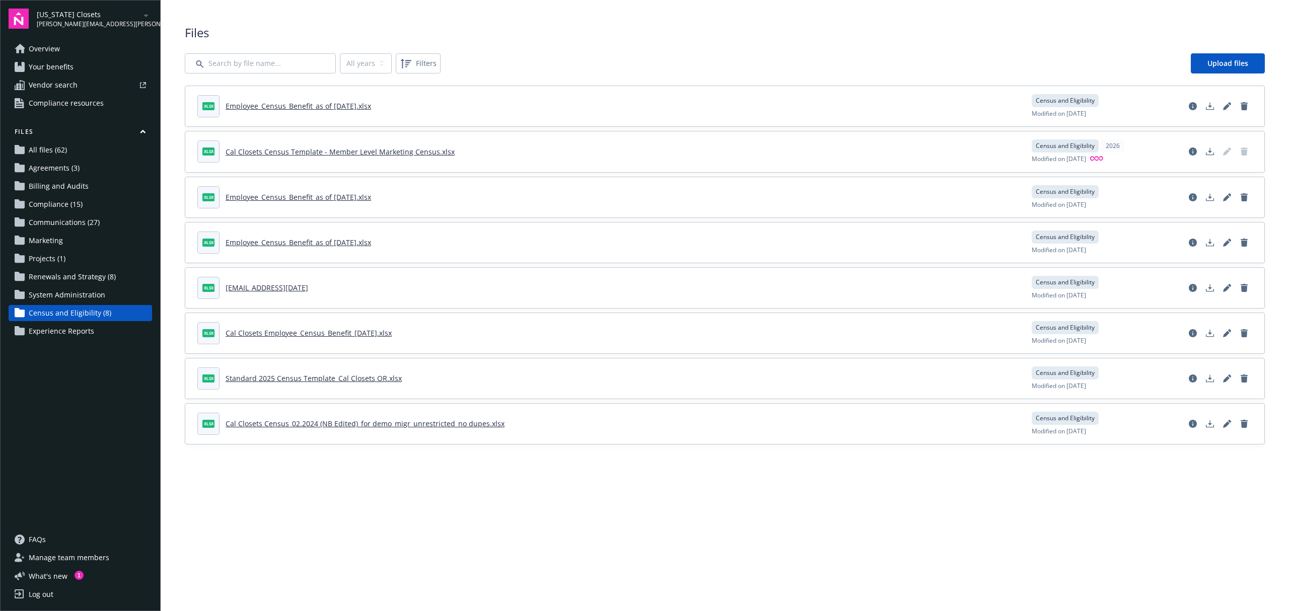
click at [83, 188] on span "Billing and Audits" at bounding box center [59, 186] width 60 height 16
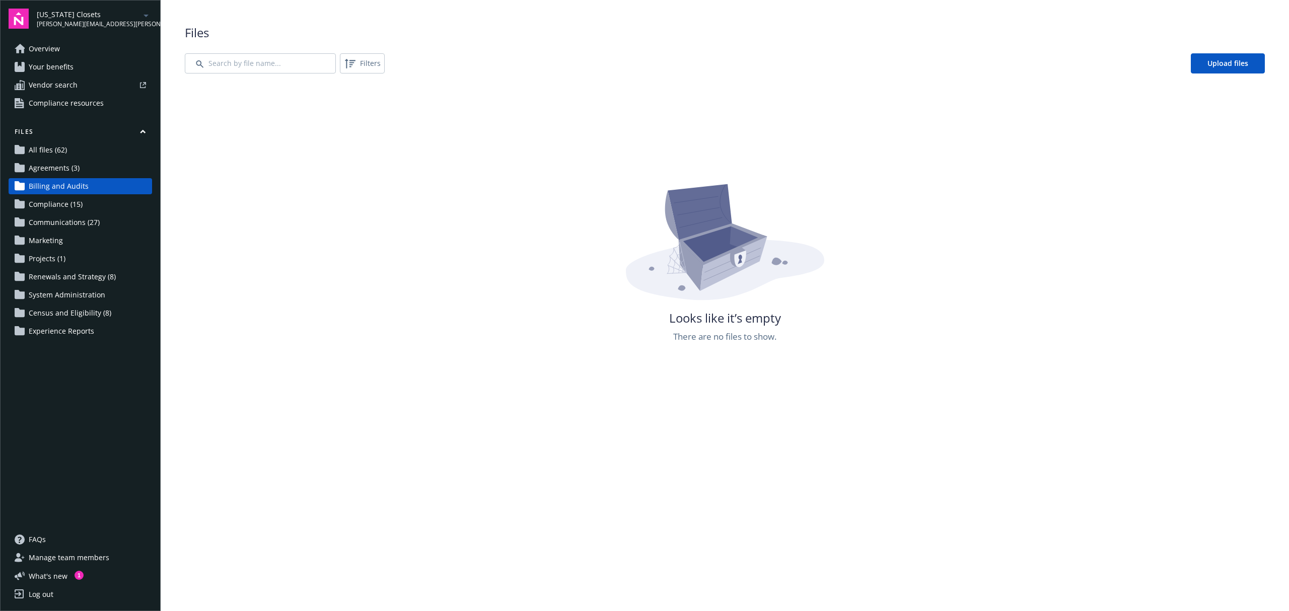
click at [85, 169] on link "Agreements (3)" at bounding box center [81, 168] width 144 height 16
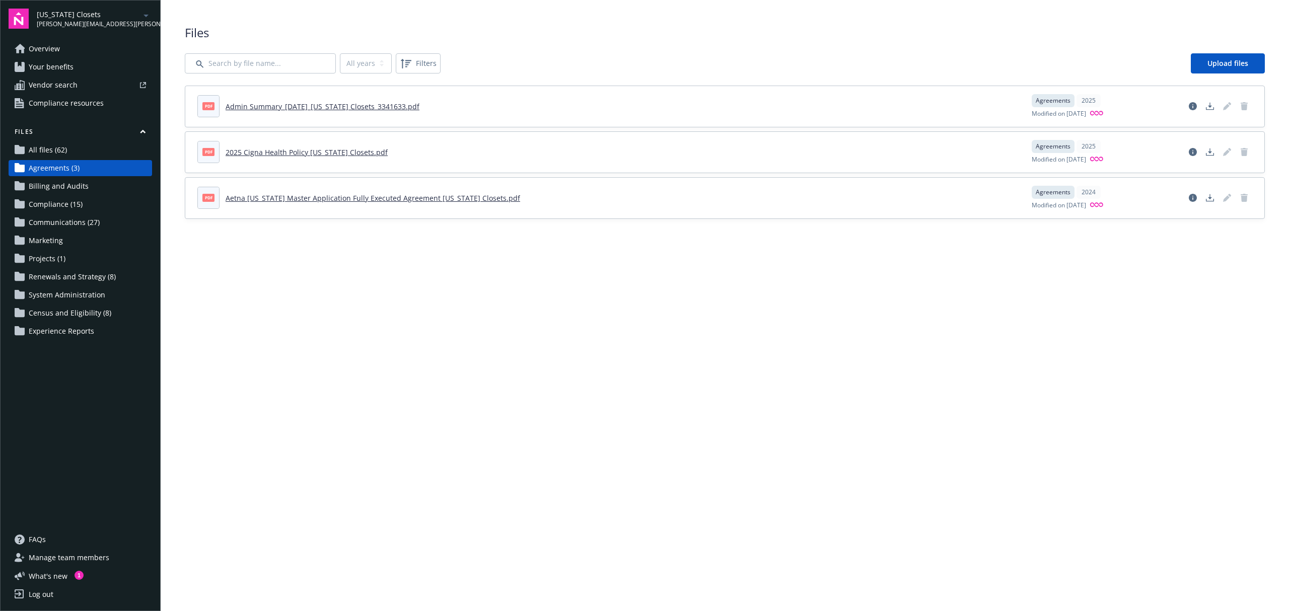
click at [77, 150] on link "All files (62)" at bounding box center [81, 150] width 144 height 16
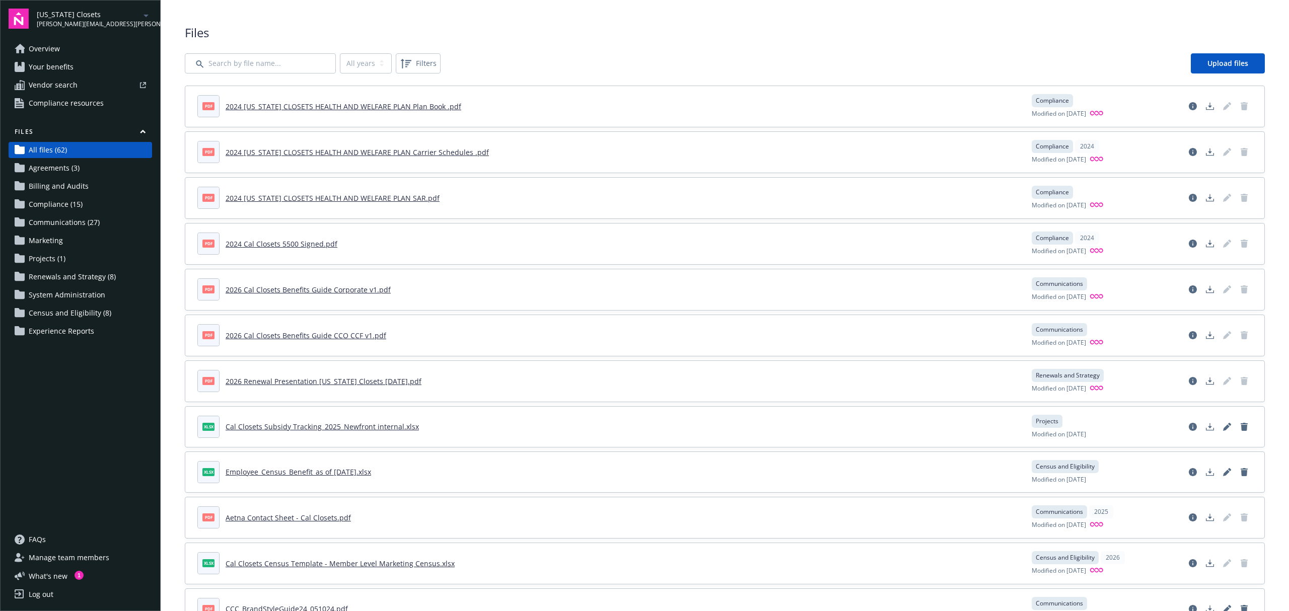
click at [43, 65] on span "Your benefits" at bounding box center [51, 67] width 45 height 16
